Goal: Information Seeking & Learning: Learn about a topic

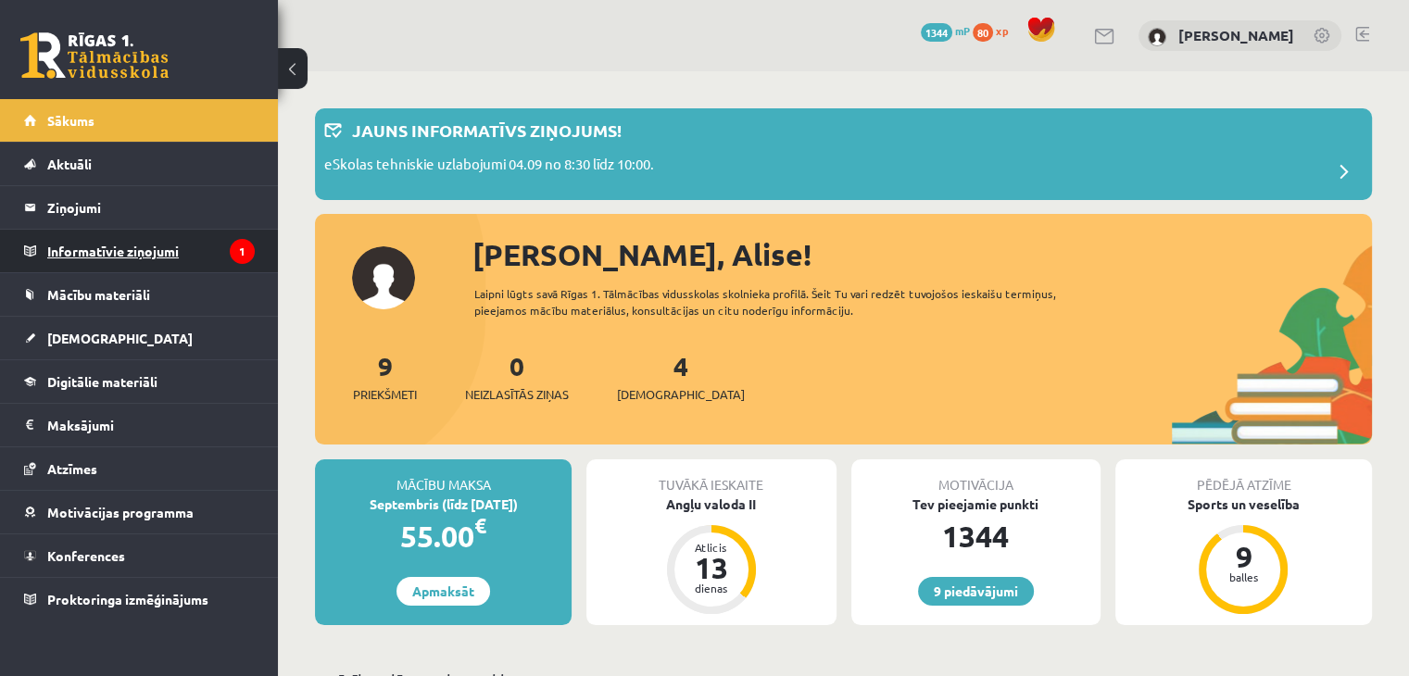
click at [219, 230] on legend "Informatīvie ziņojumi 1" at bounding box center [151, 251] width 208 height 43
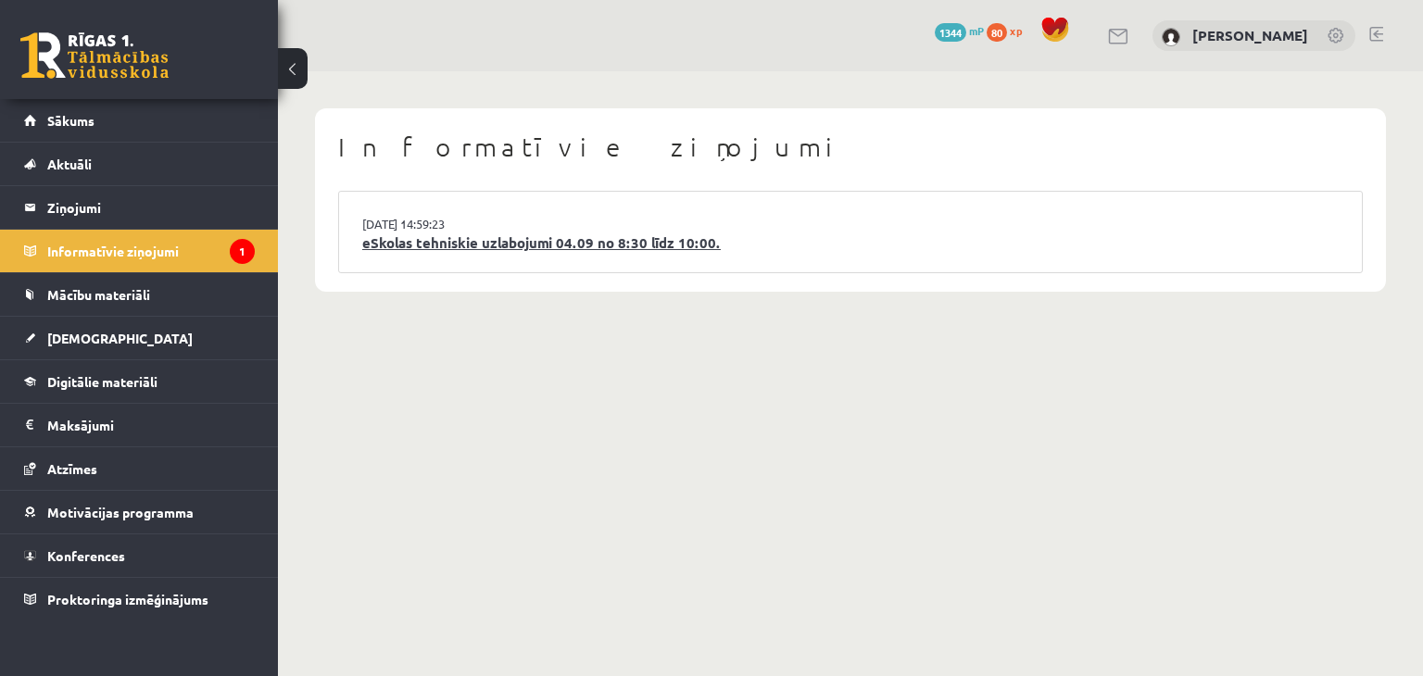
click at [498, 245] on link "eSkolas tehniskie uzlabojumi 04.09 no 8:30 līdz 10:00." at bounding box center [850, 243] width 977 height 21
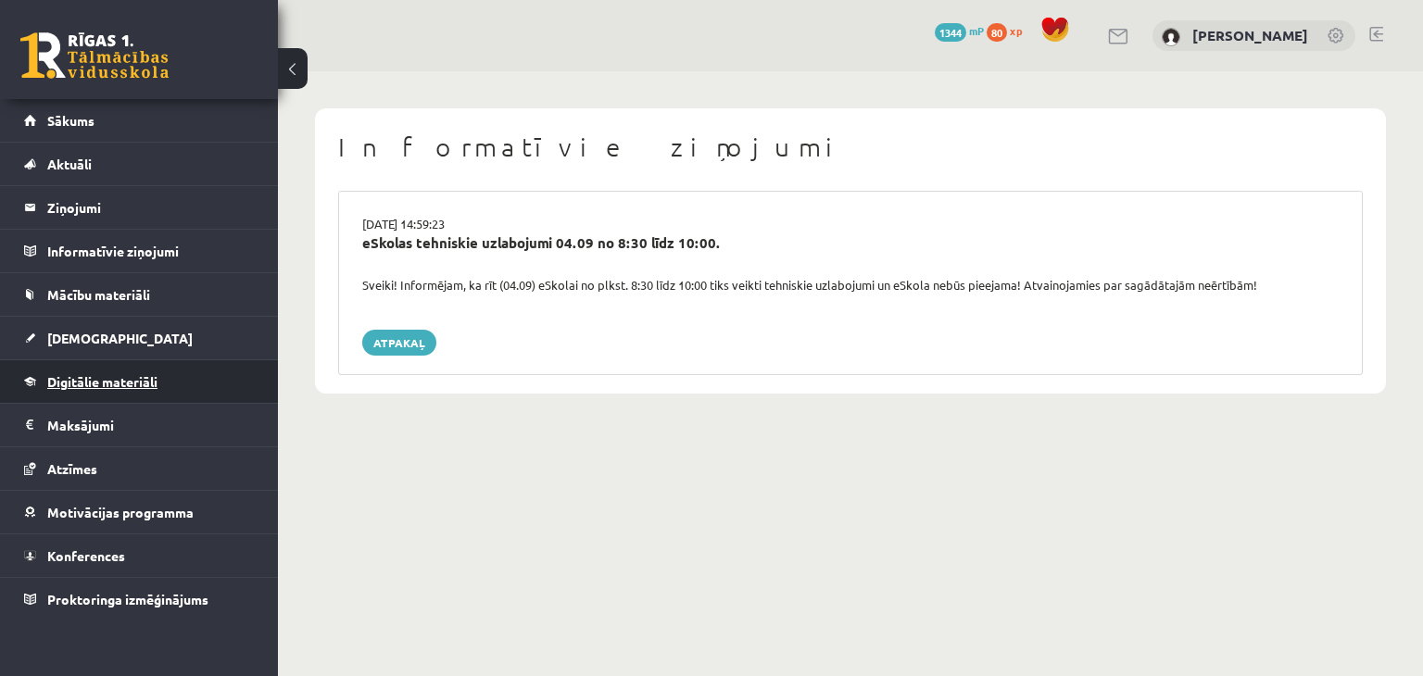
click at [63, 389] on link "Digitālie materiāli" at bounding box center [139, 381] width 231 height 43
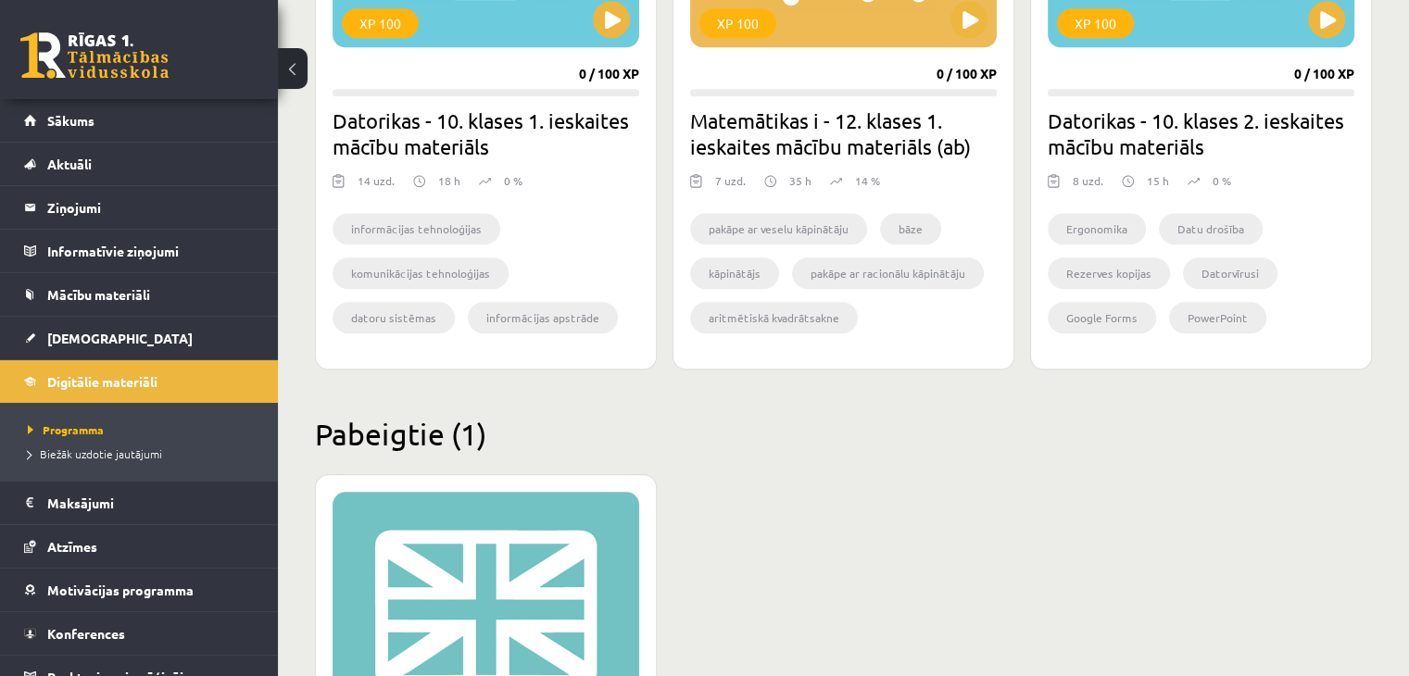
scroll to position [1862, 0]
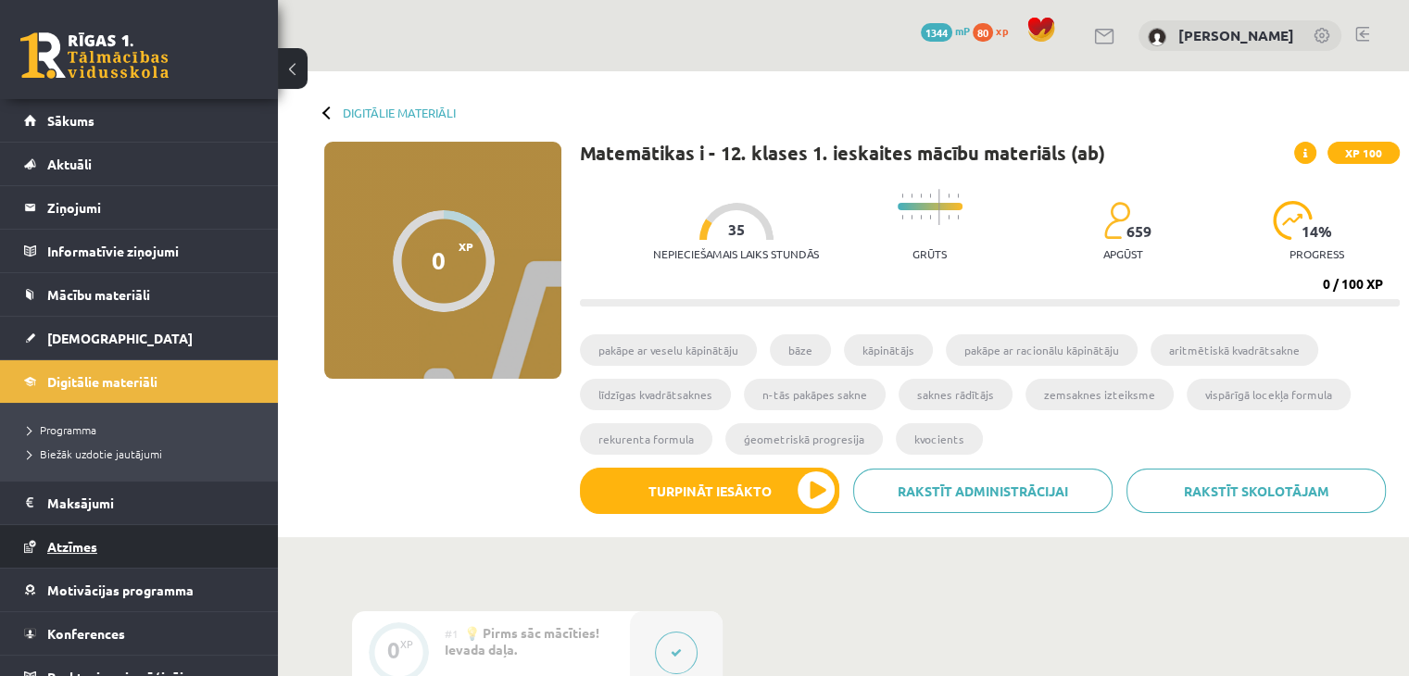
scroll to position [20, 0]
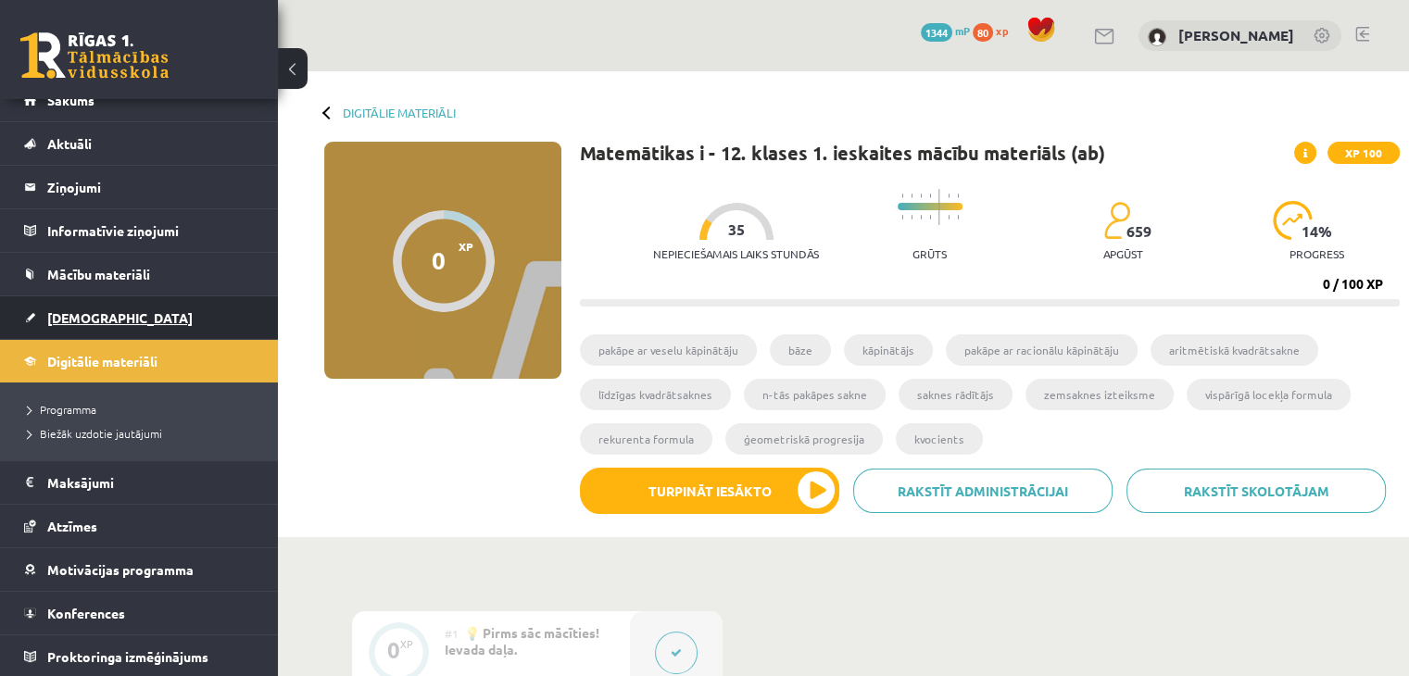
click at [69, 296] on link "[DEMOGRAPHIC_DATA]" at bounding box center [139, 317] width 231 height 43
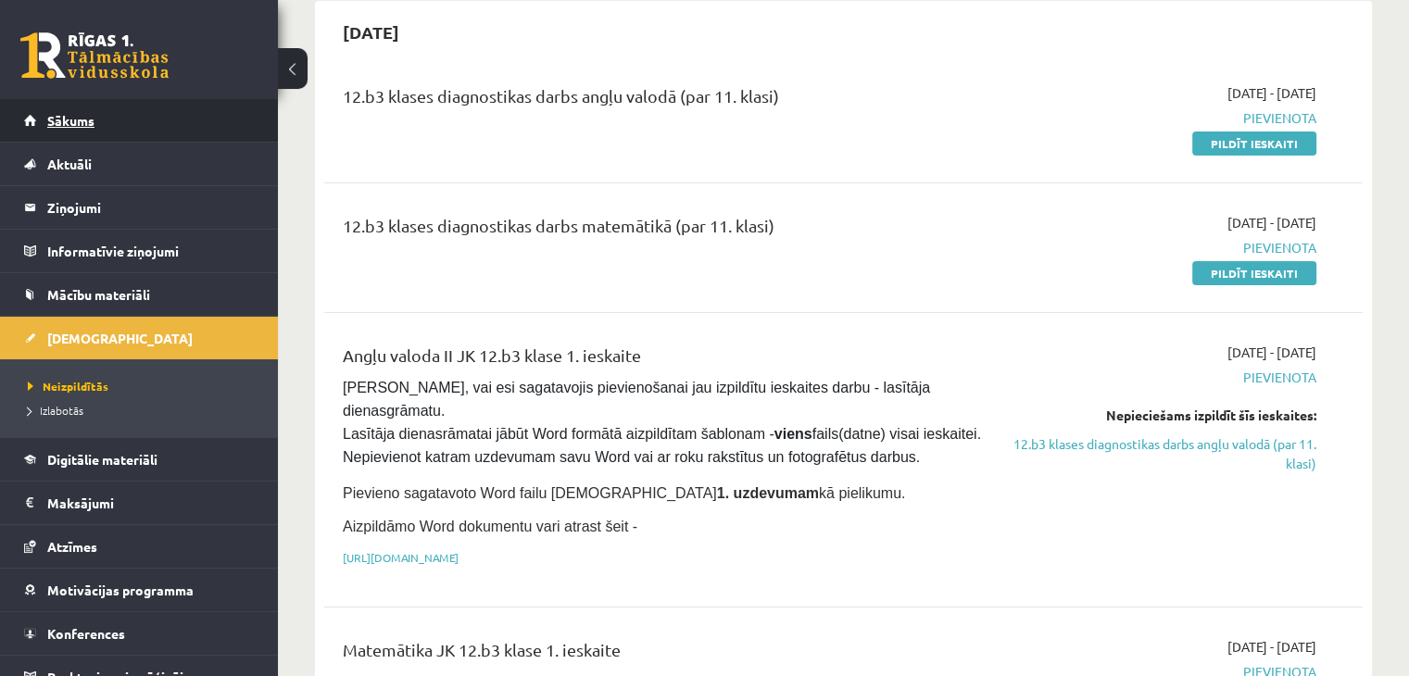
click at [144, 112] on link "Sākums" at bounding box center [139, 120] width 231 height 43
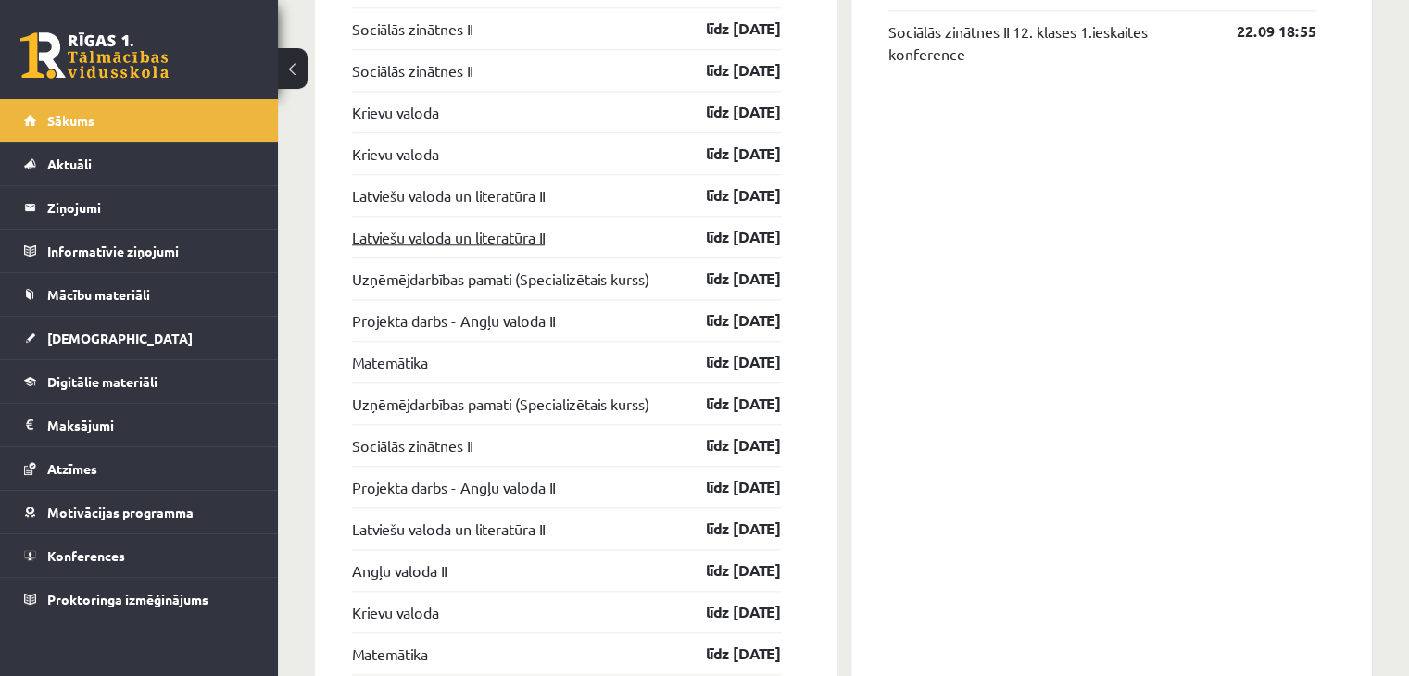
scroll to position [1775, 0]
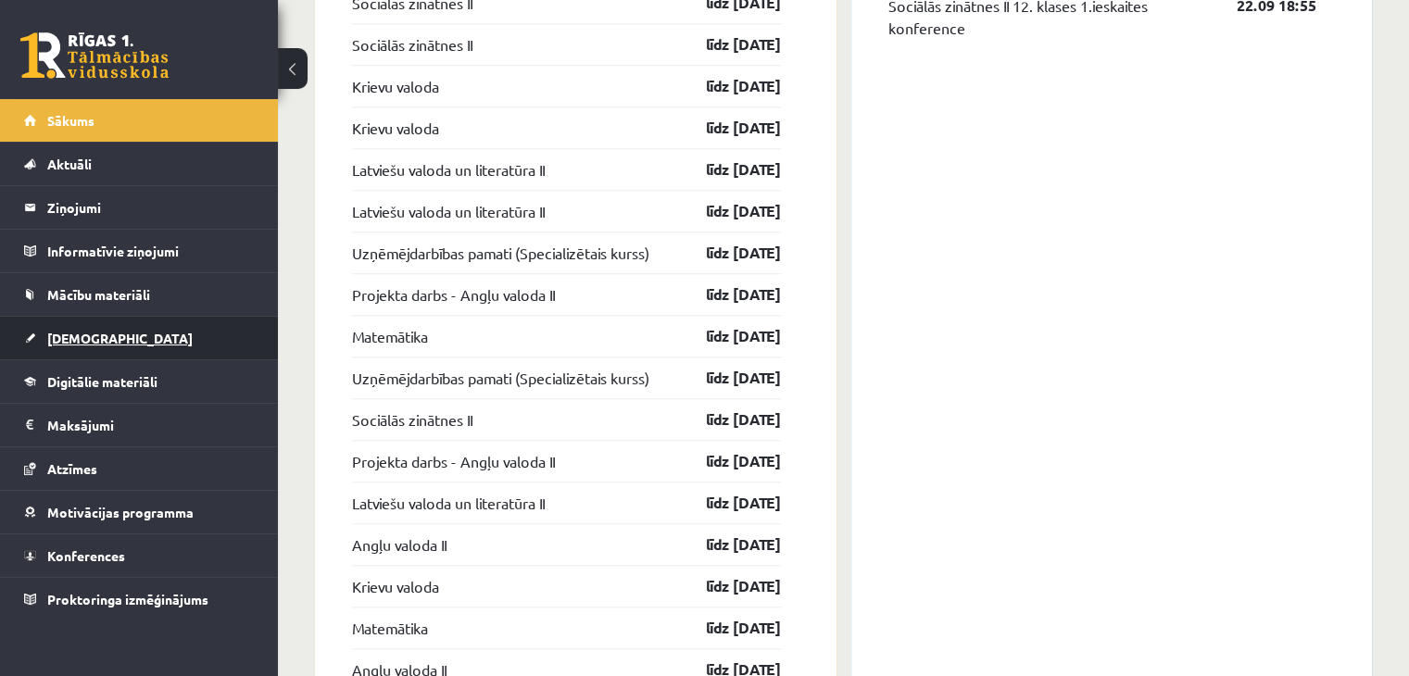
click at [138, 317] on link "[DEMOGRAPHIC_DATA]" at bounding box center [139, 338] width 231 height 43
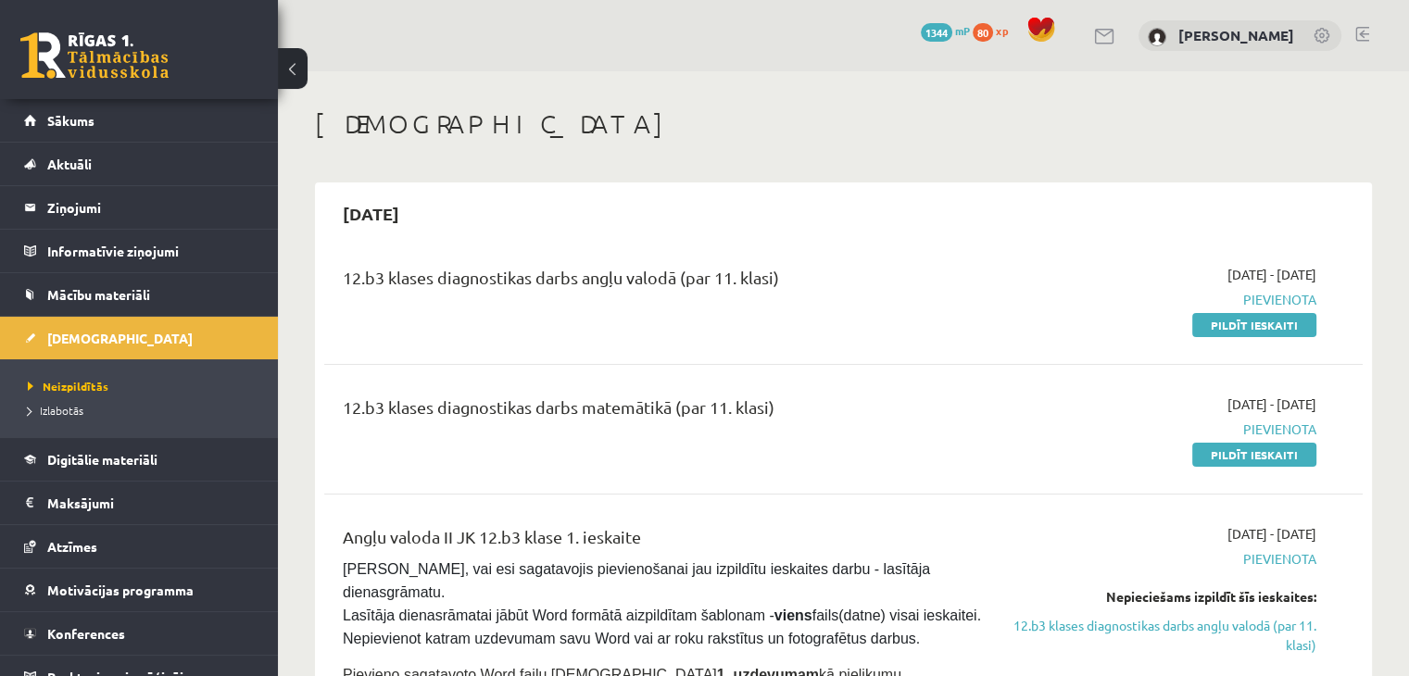
drag, startPoint x: 1135, startPoint y: 171, endPoint x: 745, endPoint y: 245, distance: 396.9
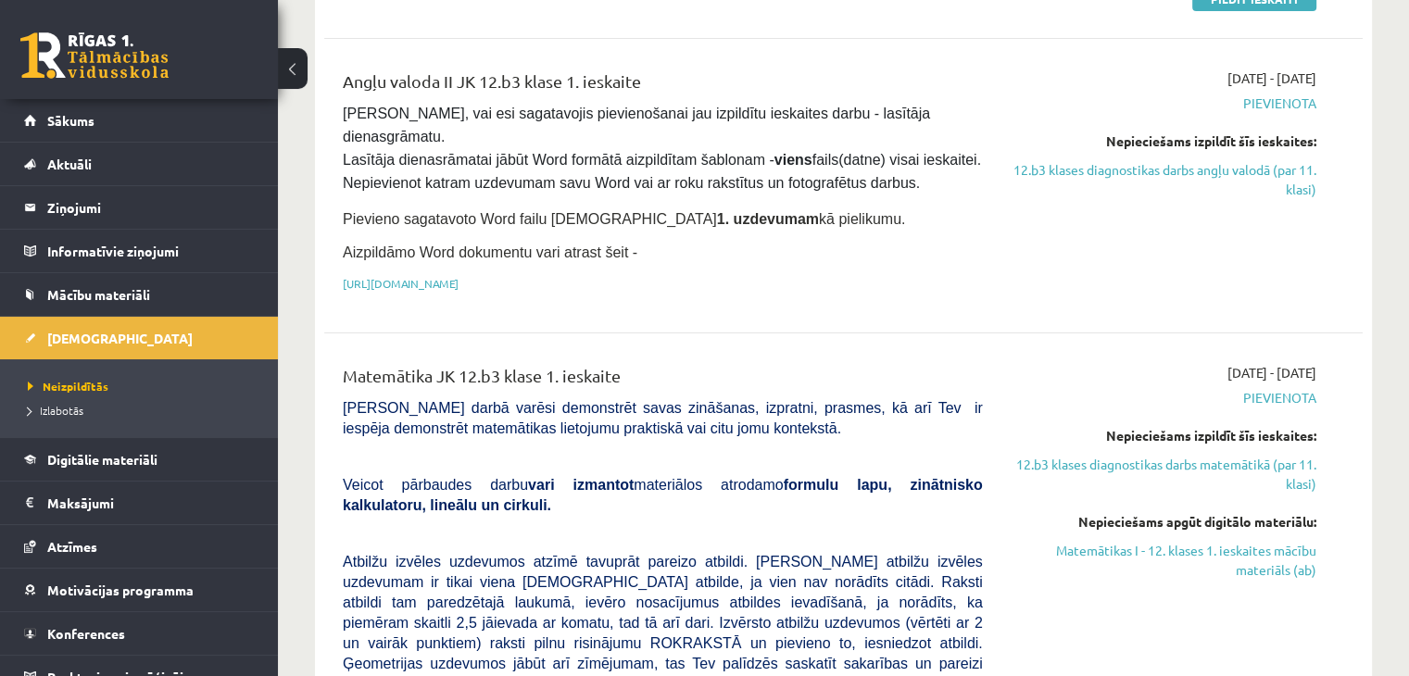
scroll to position [456, 0]
click at [1168, 541] on link "Matemātikas I - 12. klases 1. ieskaites mācību materiāls (ab)" at bounding box center [1164, 560] width 306 height 39
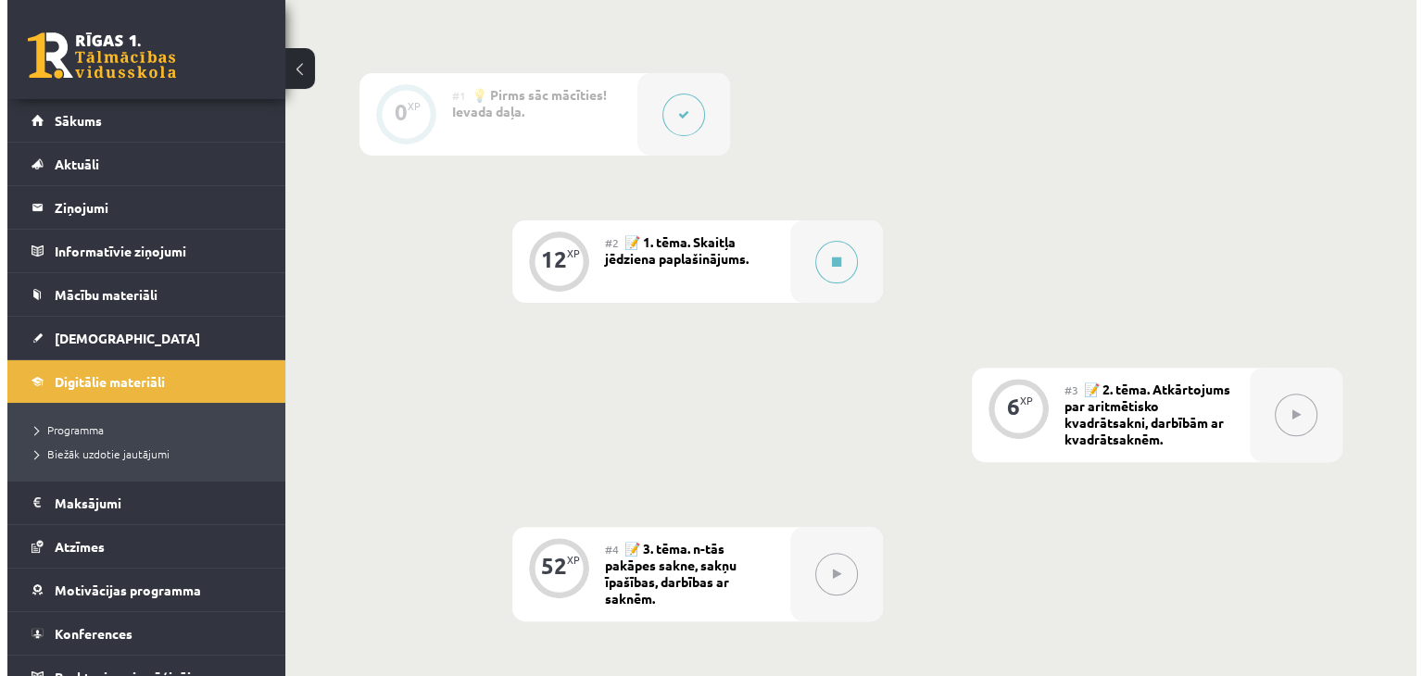
scroll to position [504, 0]
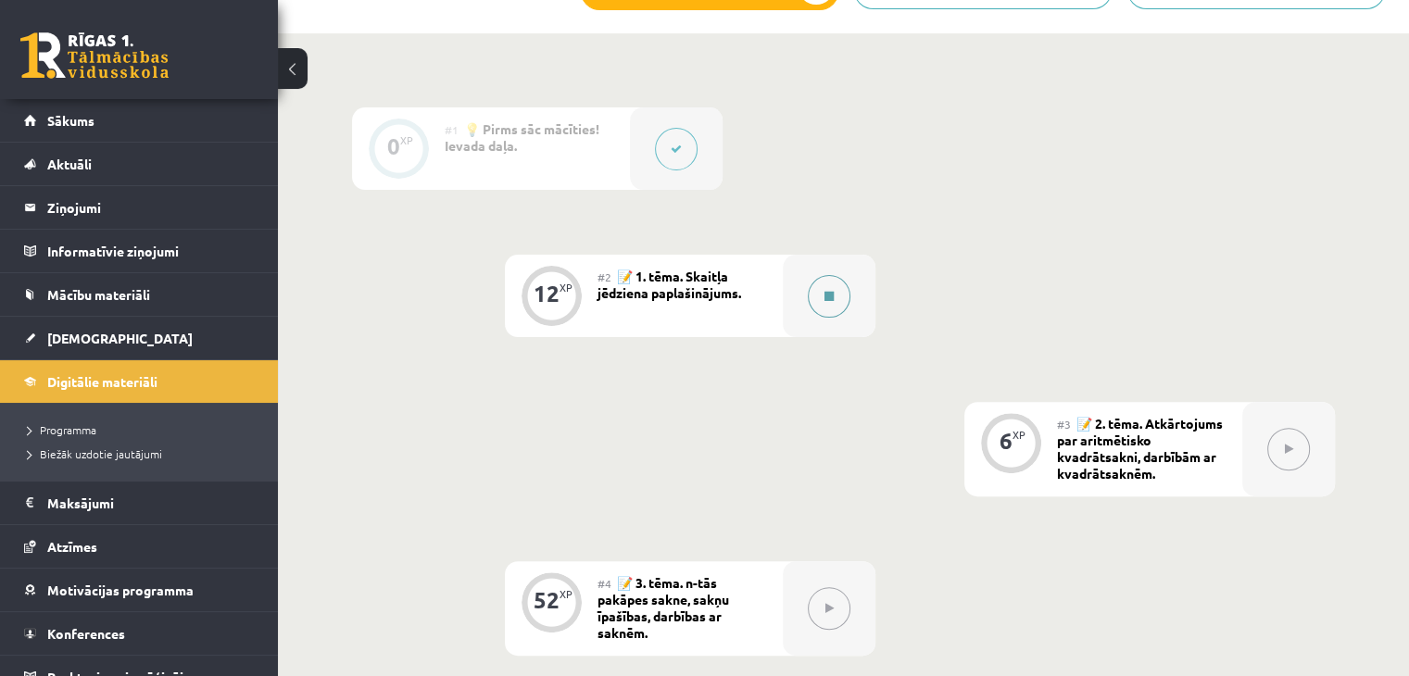
click at [810, 301] on button at bounding box center [829, 296] width 43 height 43
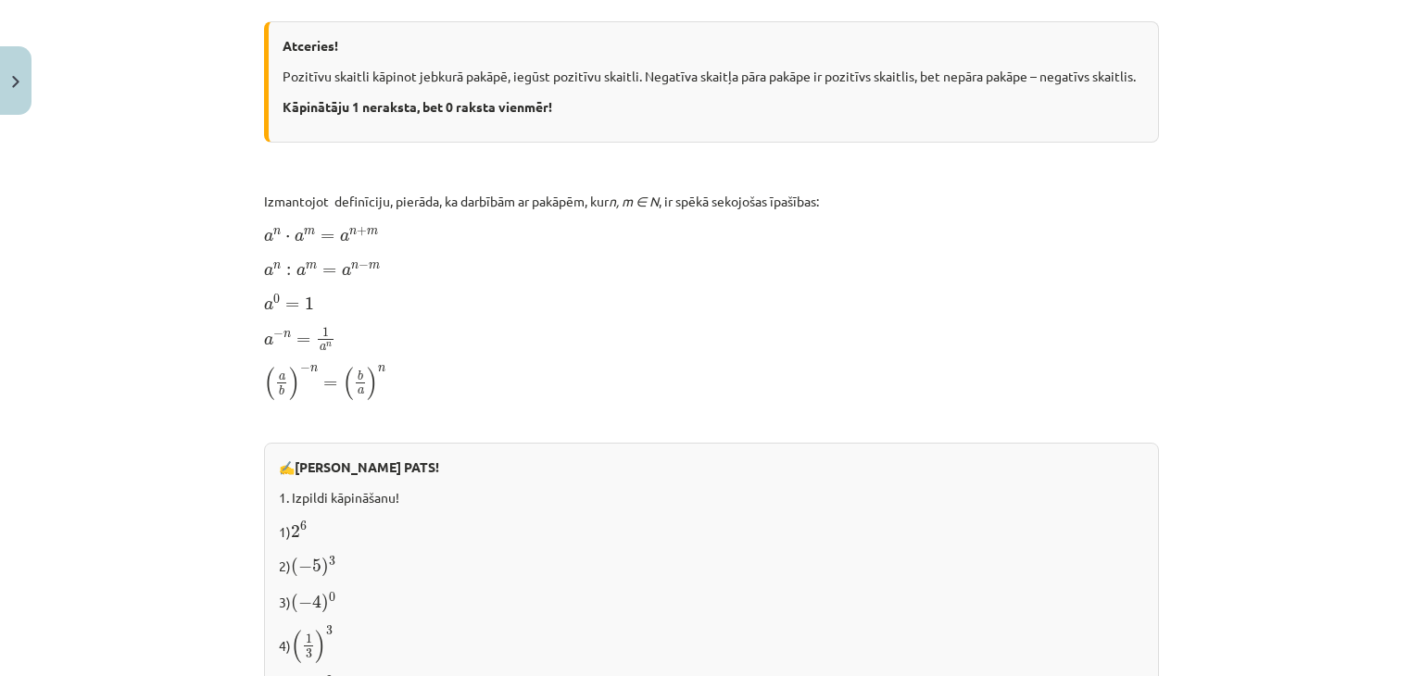
scroll to position [1955, 0]
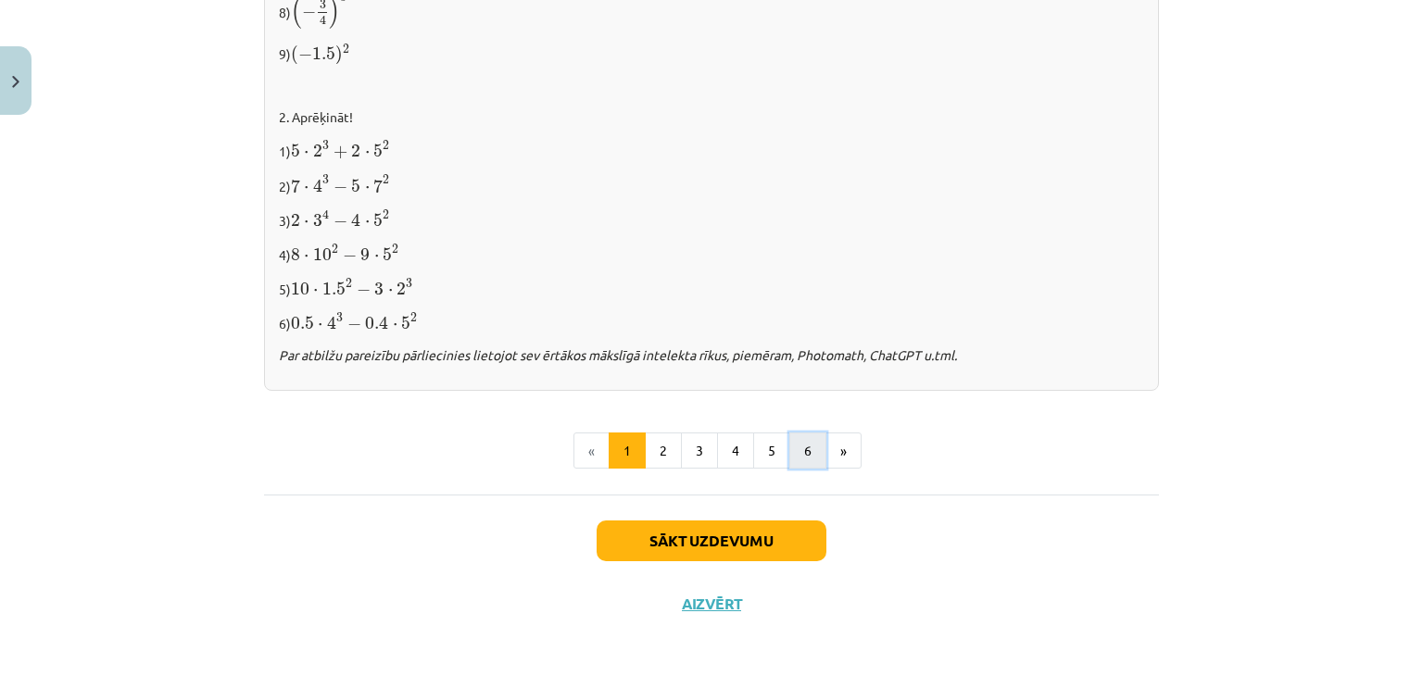
click at [789, 441] on button "6" at bounding box center [807, 451] width 37 height 37
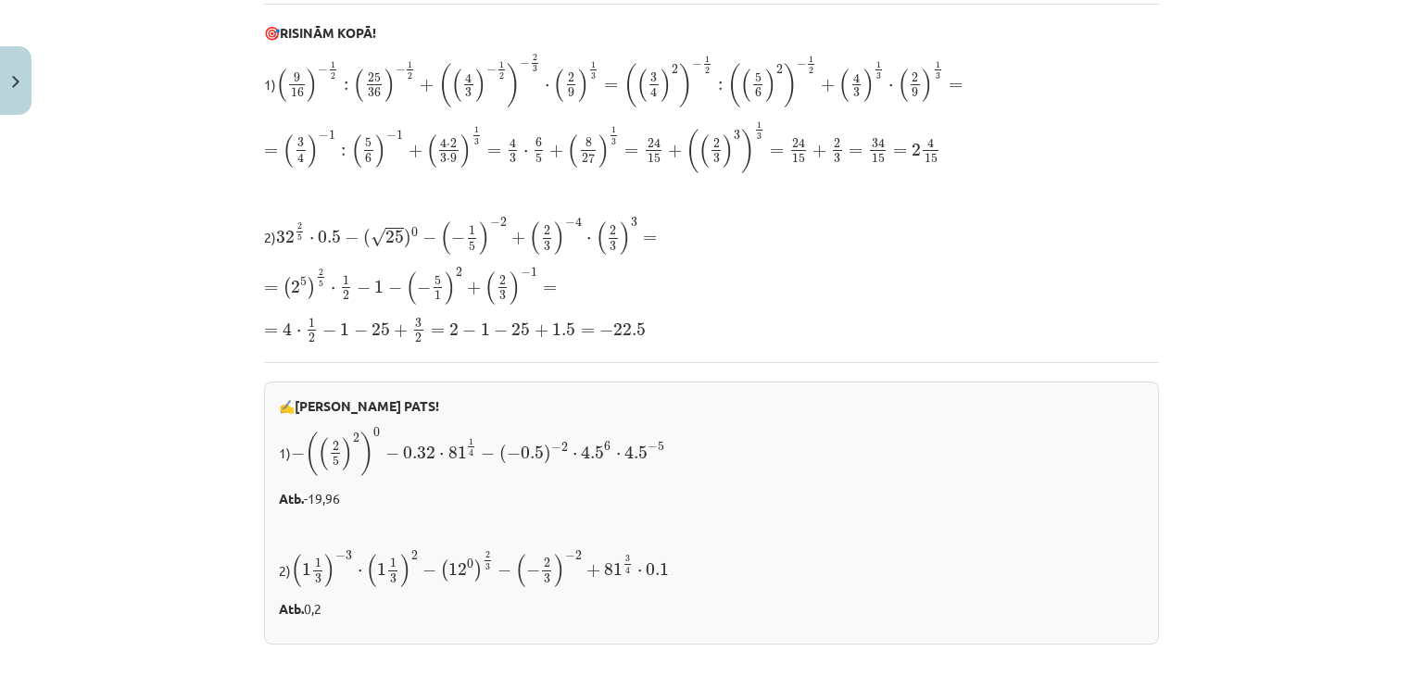
scroll to position [0, 0]
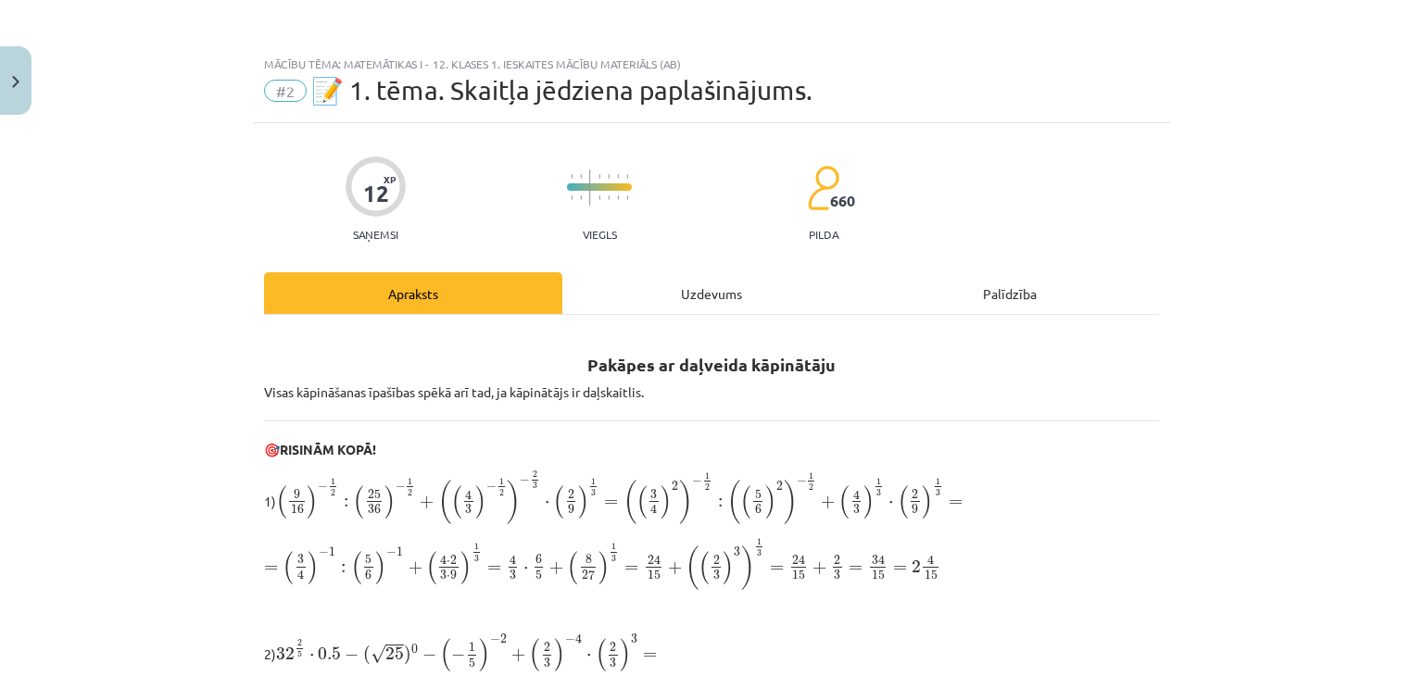
click at [655, 338] on h2 "Pakāpes ar daļveida kāpinātāju" at bounding box center [711, 354] width 895 height 45
click at [682, 297] on div "Uzdevums" at bounding box center [711, 293] width 298 height 42
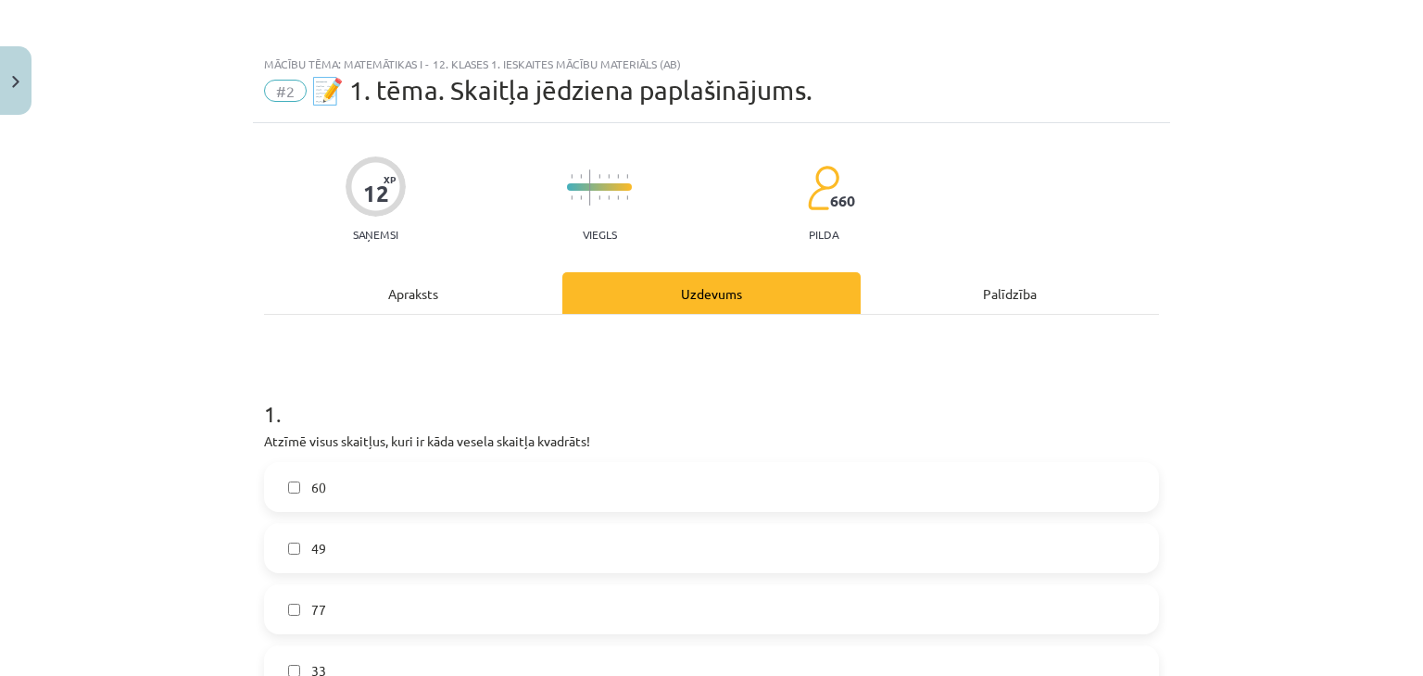
click at [400, 283] on div "Apraksts" at bounding box center [413, 293] width 298 height 42
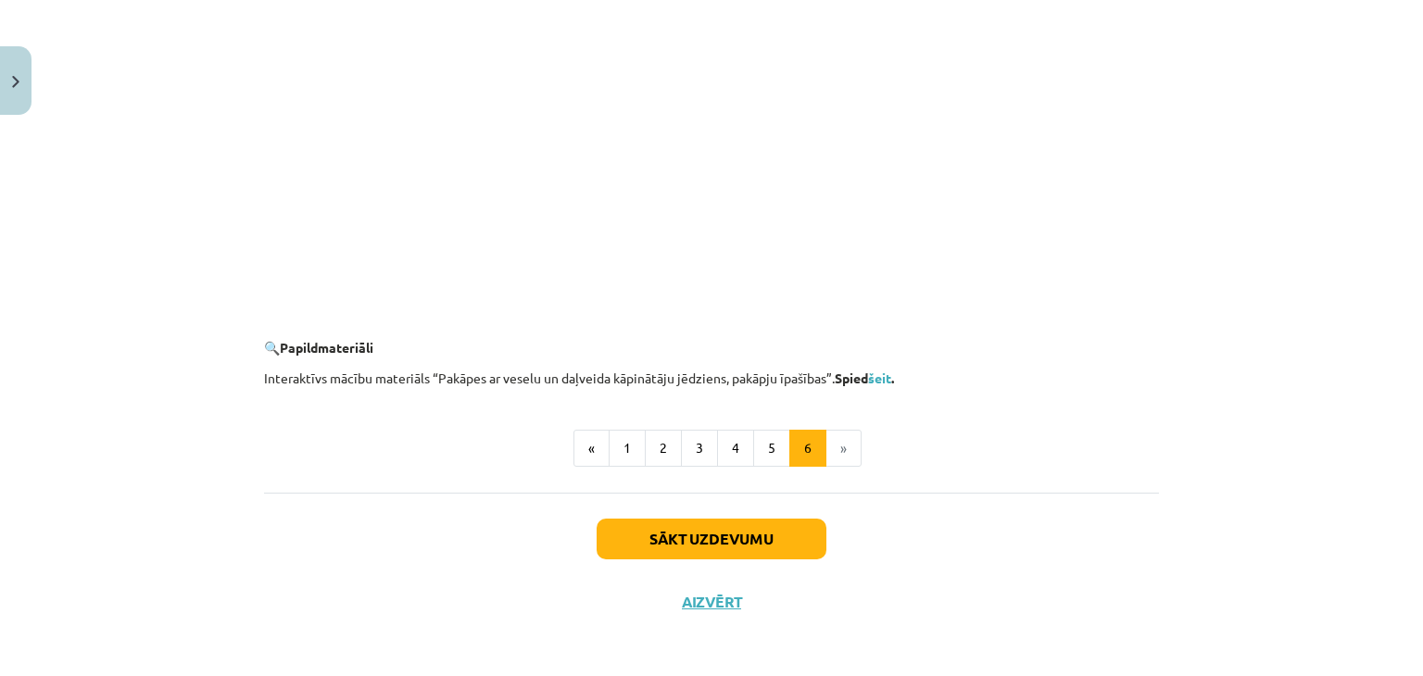
scroll to position [1779, 0]
click at [624, 436] on button "1" at bounding box center [627, 447] width 37 height 37
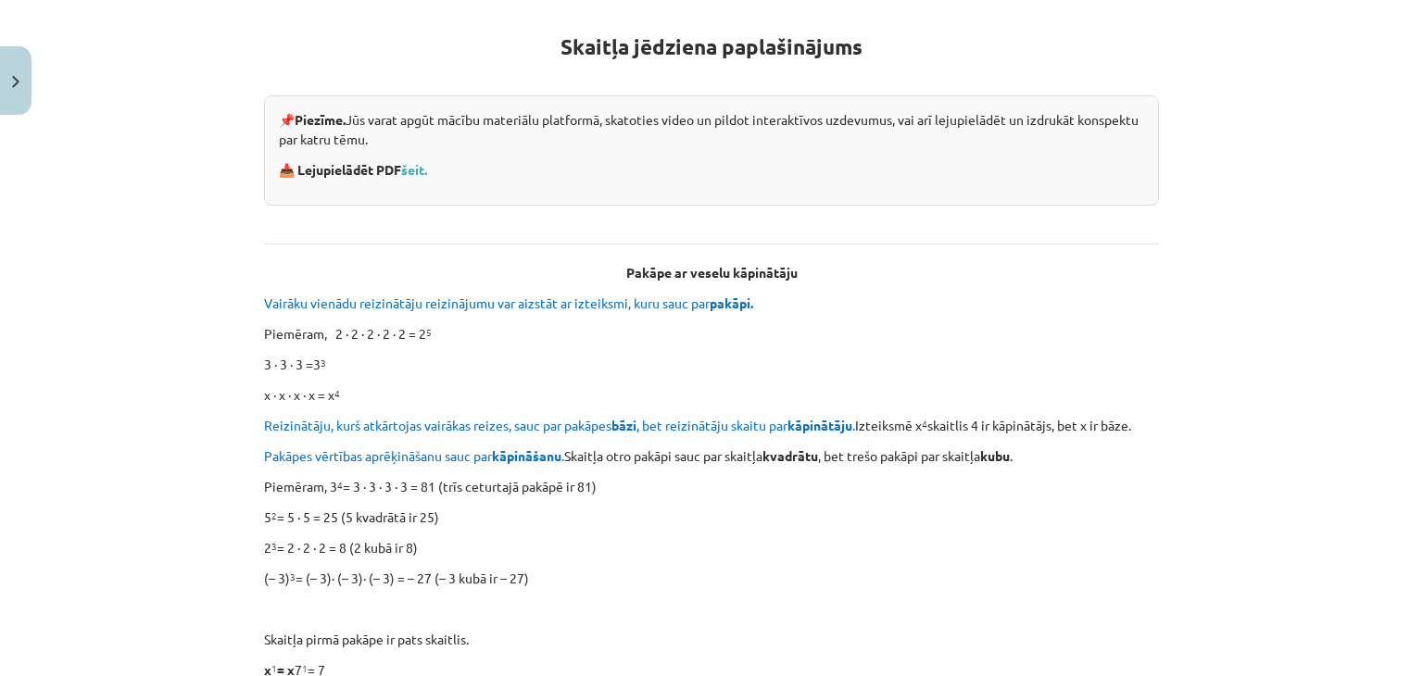
scroll to position [415, 0]
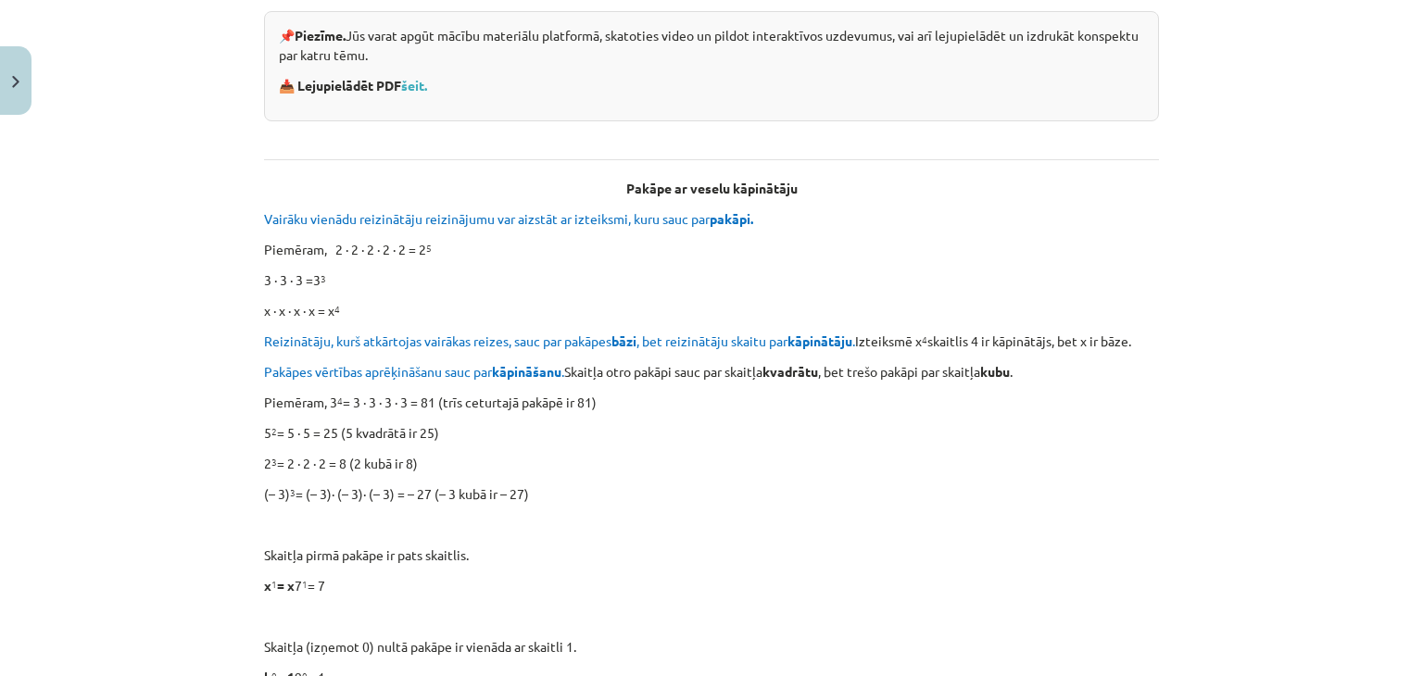
click at [805, 379] on p "Pakāpes vērtības aprēķināšanu sauc par kāpināšanu . Skaitļa otro pakāpi sauc pa…" at bounding box center [711, 371] width 895 height 19
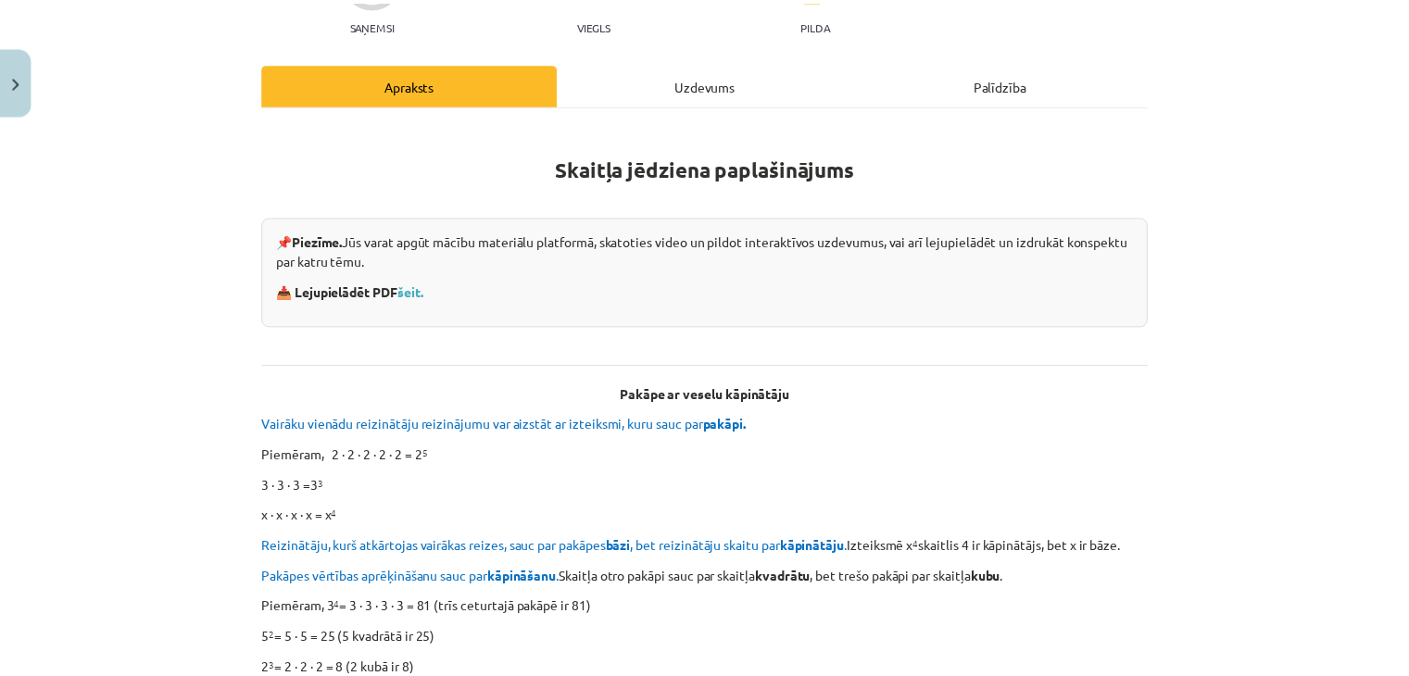
scroll to position [0, 0]
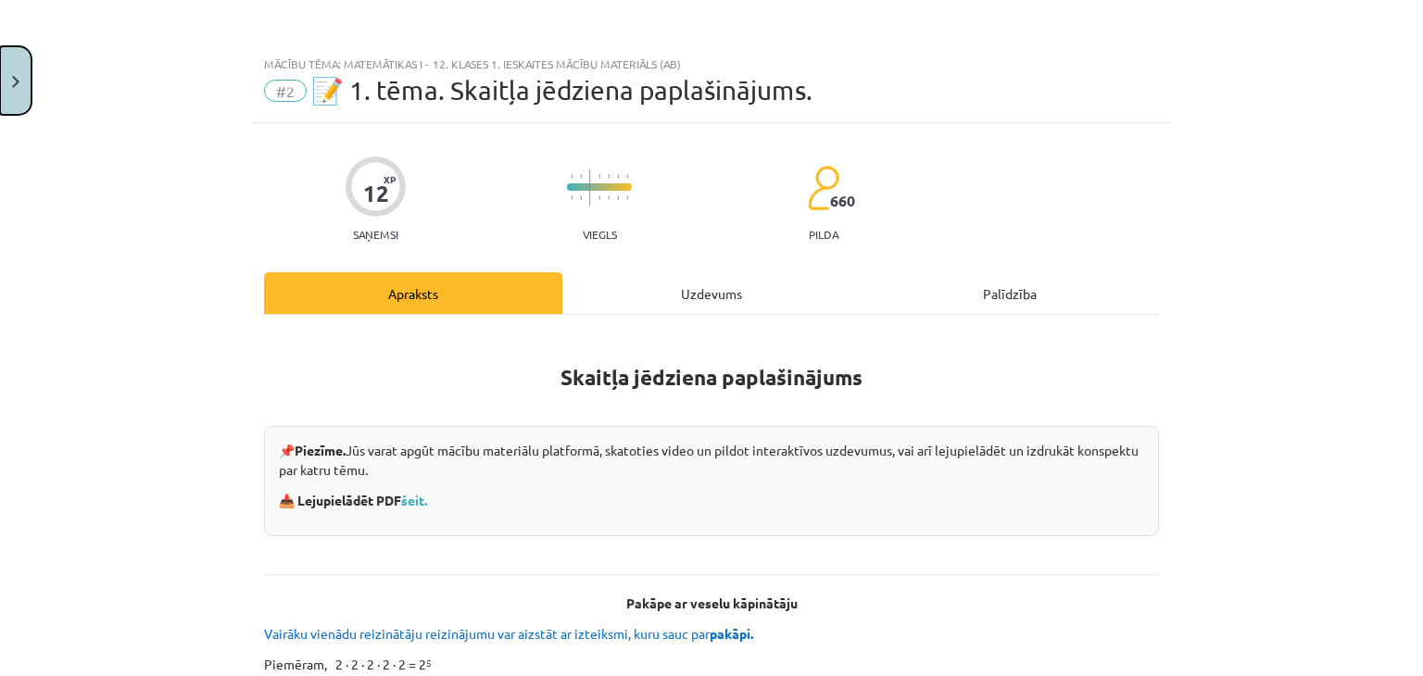
click at [7, 71] on button "Close" at bounding box center [16, 80] width 32 height 69
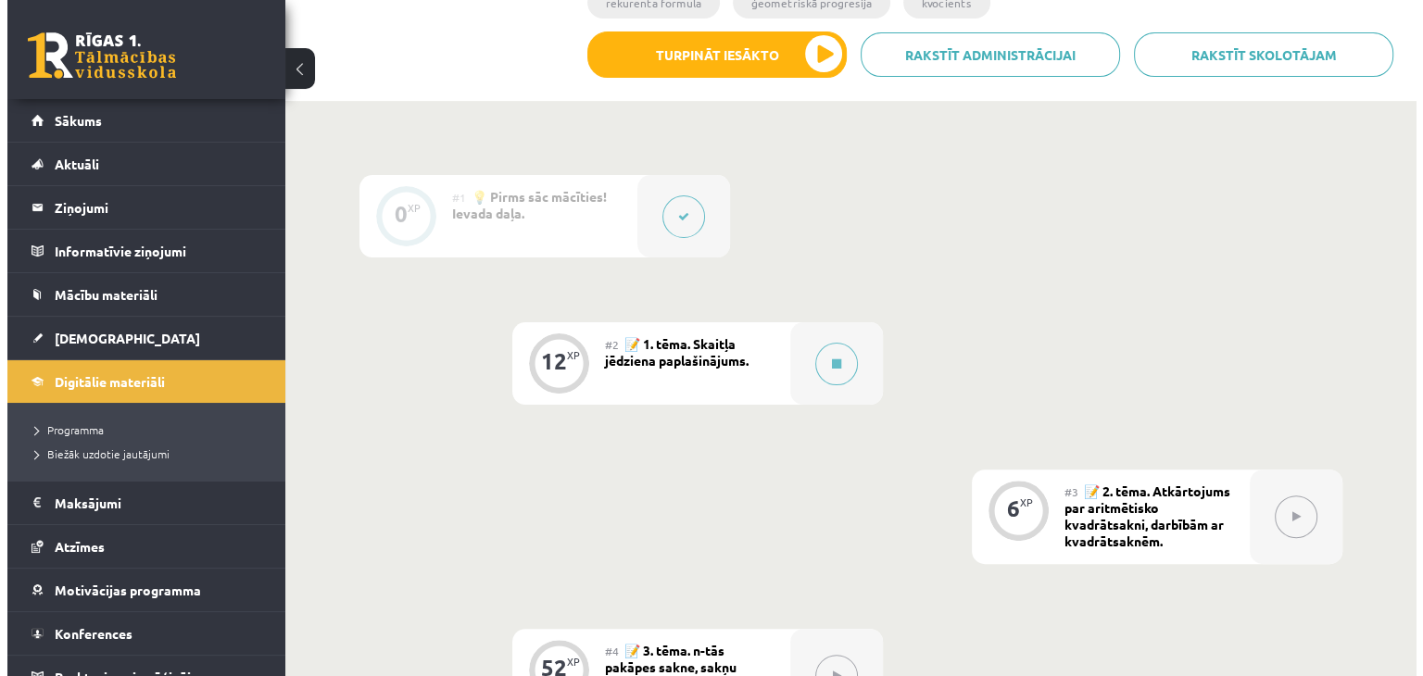
scroll to position [434, 0]
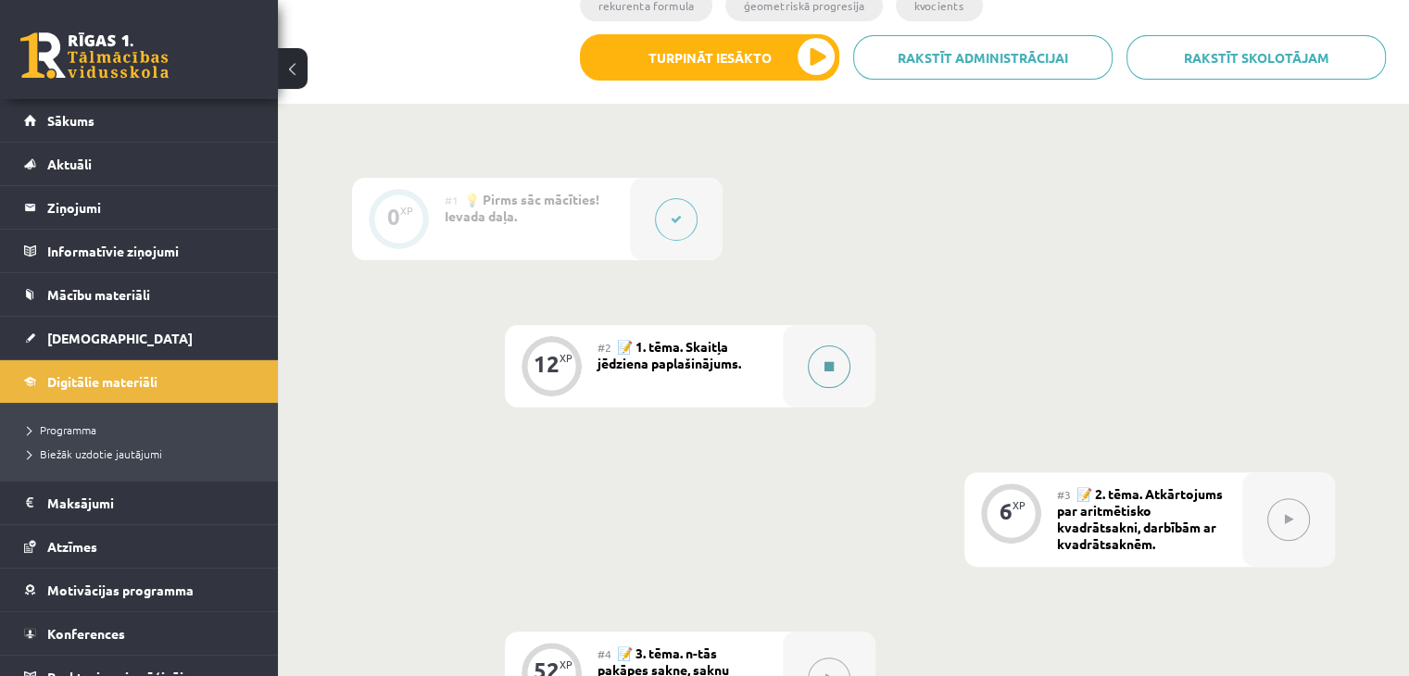
click at [839, 359] on button at bounding box center [829, 367] width 43 height 43
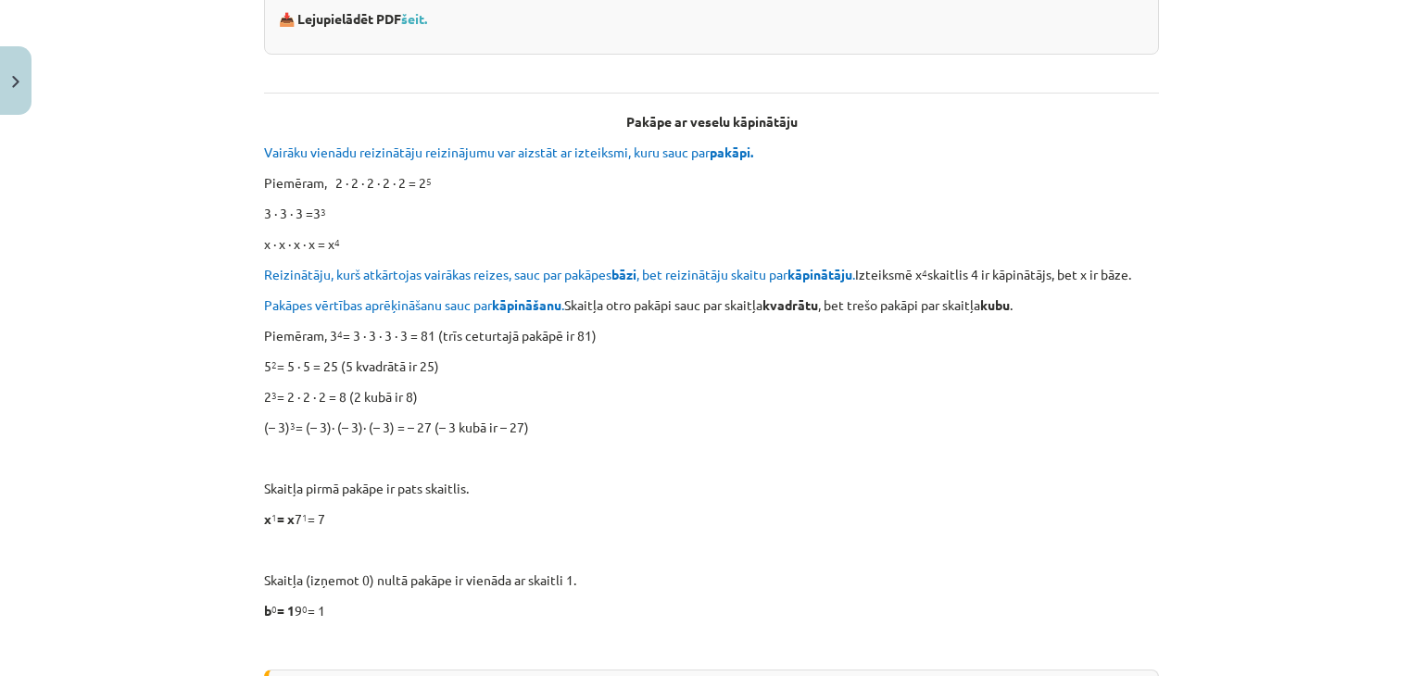
scroll to position [482, 0]
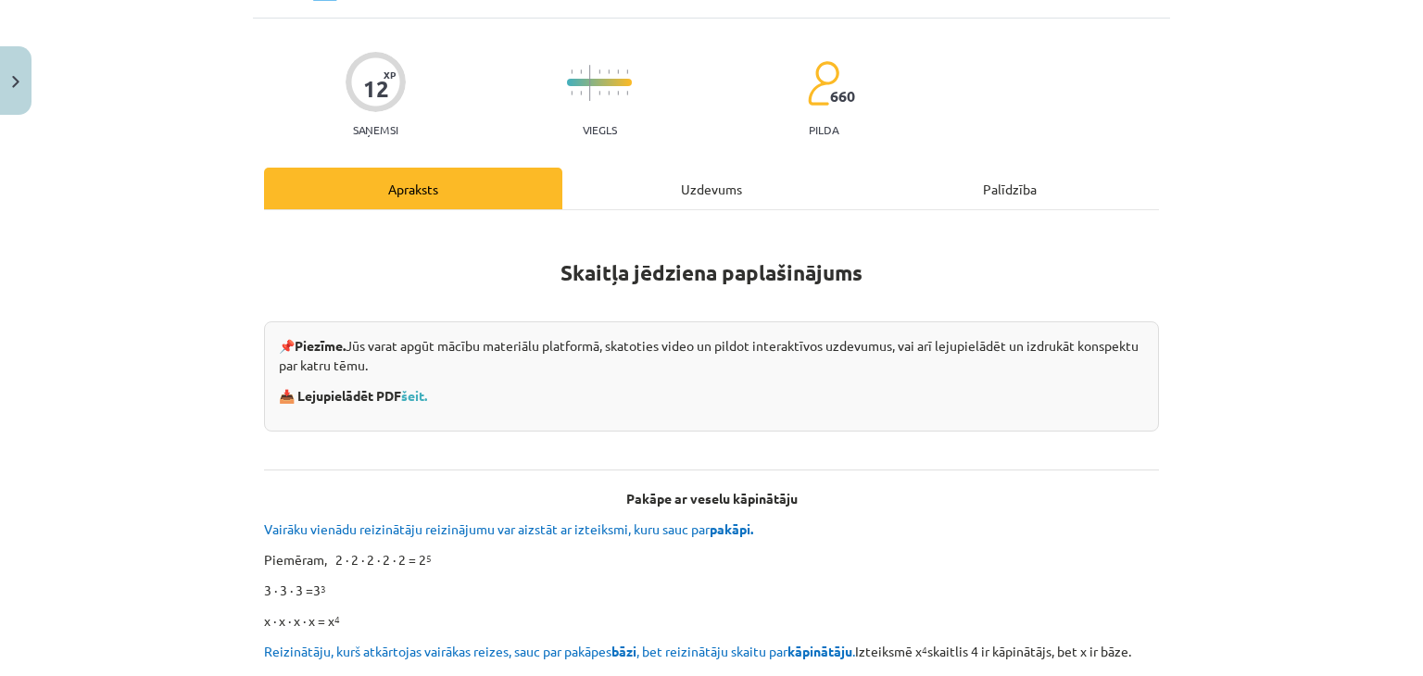
scroll to position [106, 0]
click at [592, 649] on span "Reizinātāju, kurš atkārtojas vairākas reizes, sauc par pakāpes bāzi , bet reizi…" at bounding box center [559, 650] width 591 height 17
